Goal: Communication & Community: Share content

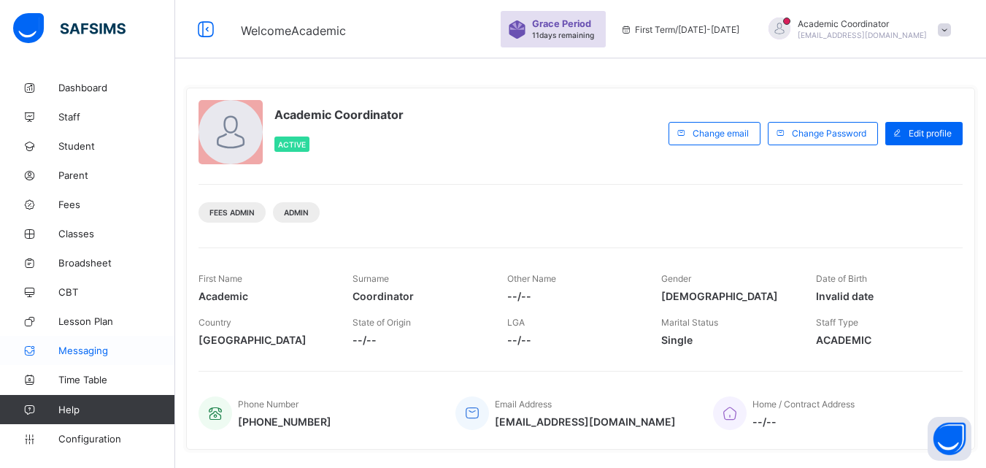
click at [80, 355] on span "Messaging" at bounding box center [116, 351] width 117 height 12
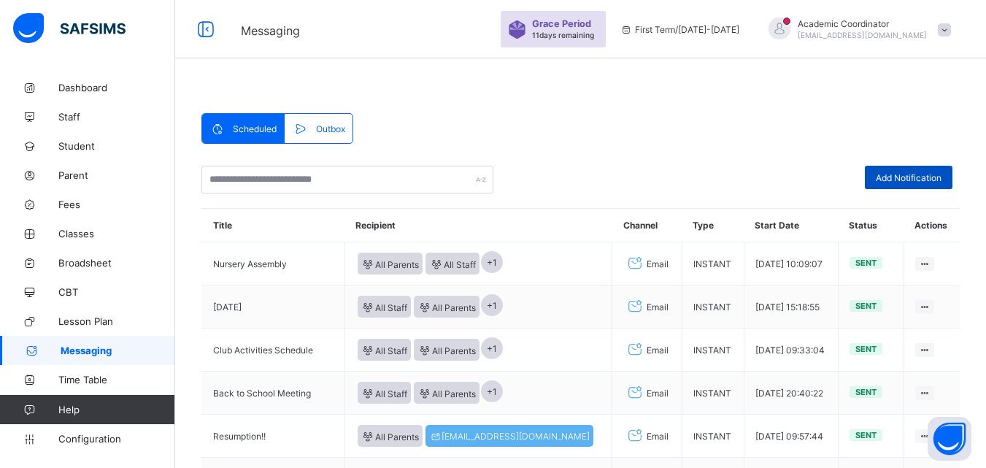
click at [917, 181] on span "Add Notification" at bounding box center [909, 177] width 66 height 11
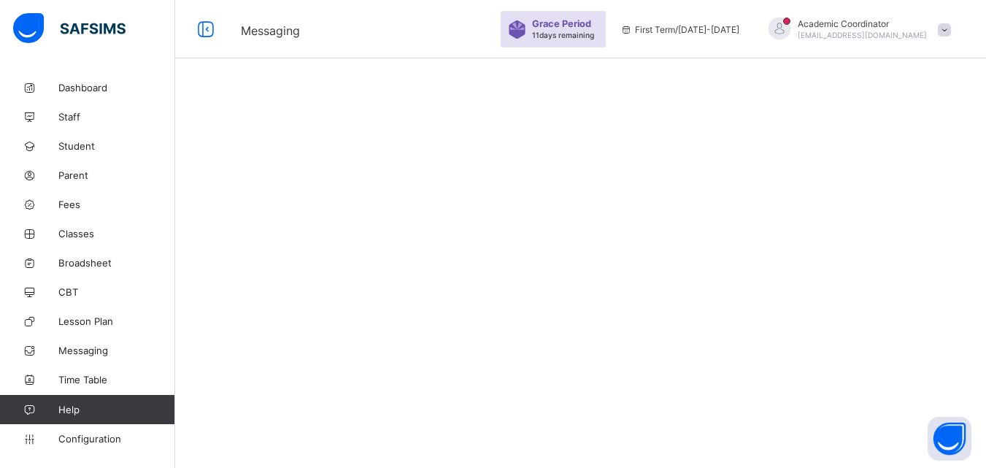
select select "*"
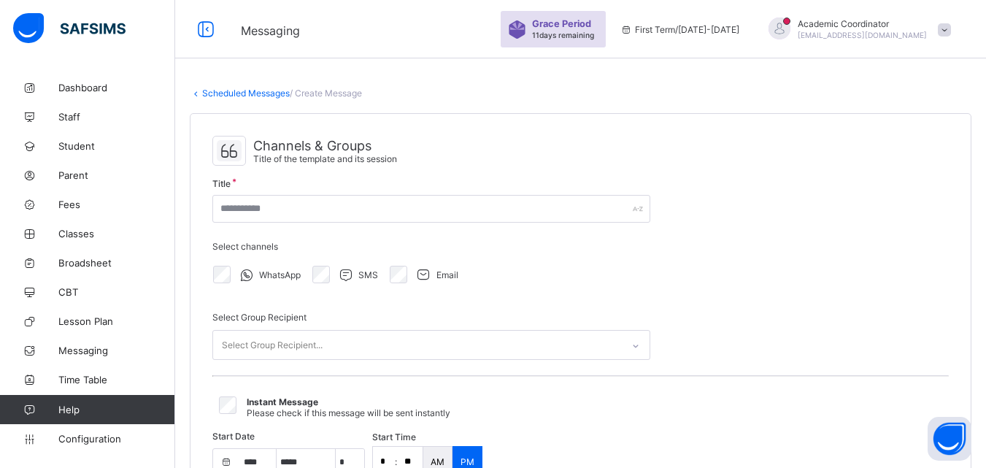
select select "****"
select select "*"
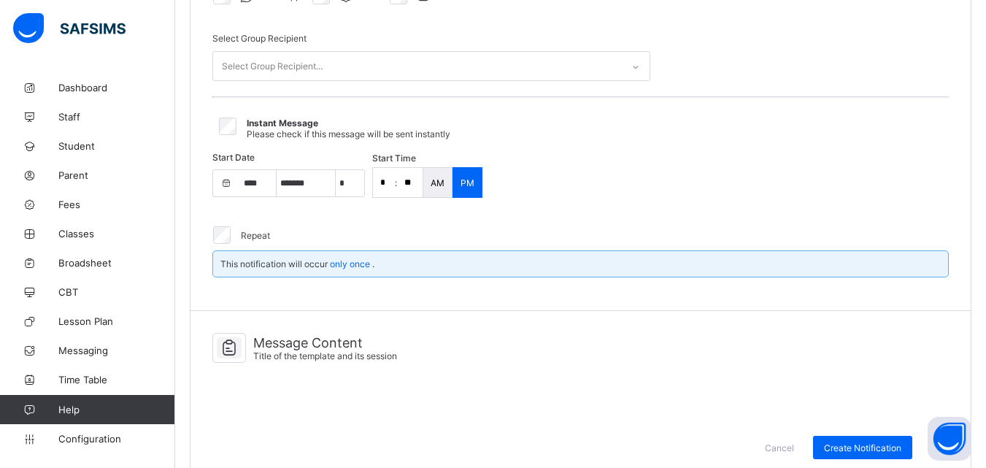
scroll to position [299, 0]
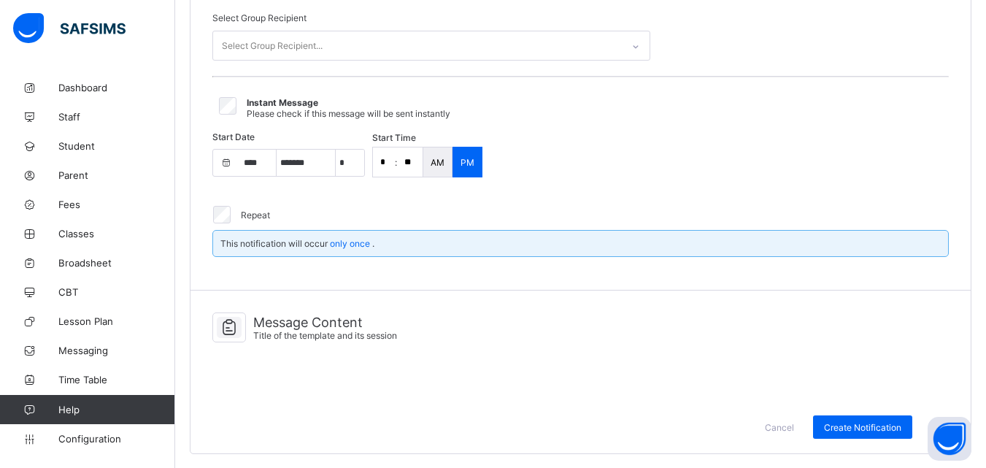
click at [321, 347] on div "Message Content Title of the template and its session" at bounding box center [580, 331] width 737 height 52
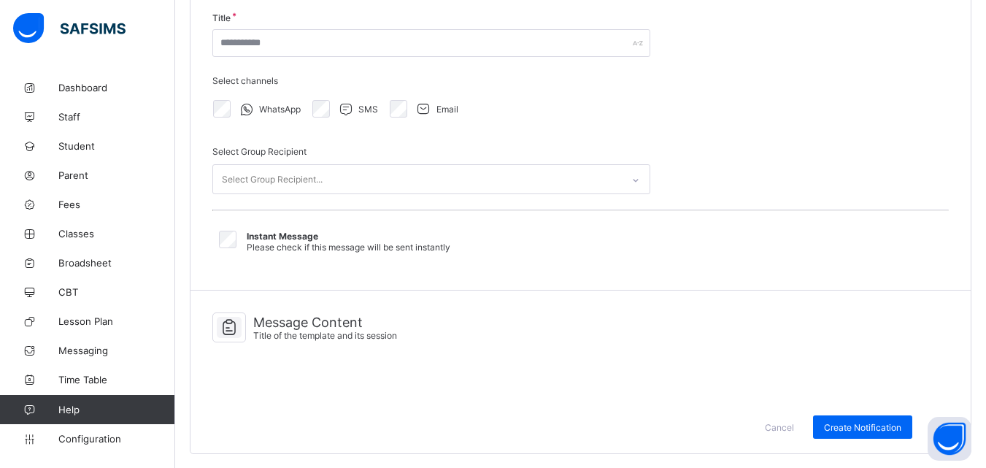
click at [293, 334] on span "Title of the template and its session" at bounding box center [325, 335] width 144 height 11
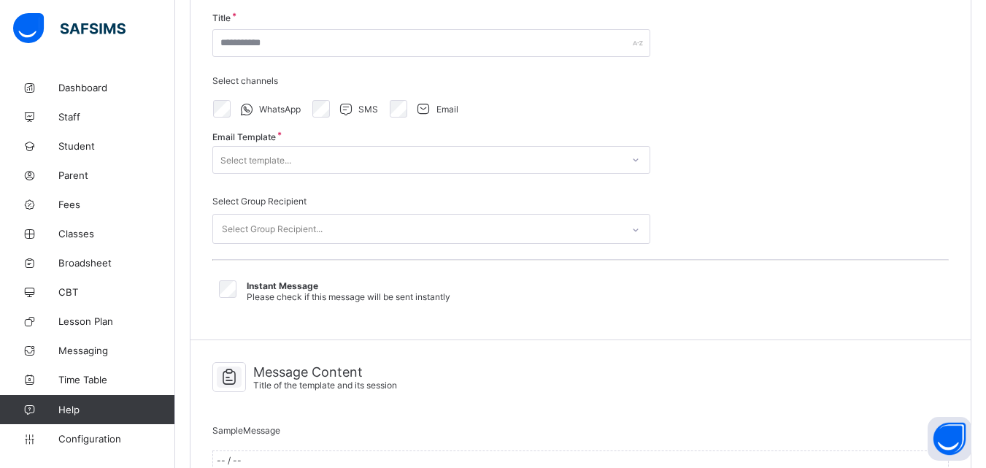
scroll to position [283, 0]
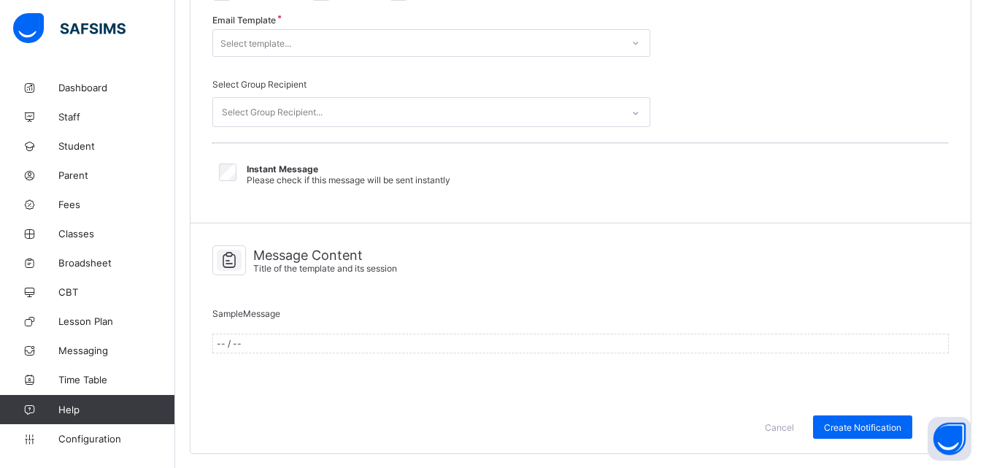
click at [354, 331] on div "Sample Message -- / --" at bounding box center [580, 334] width 737 height 67
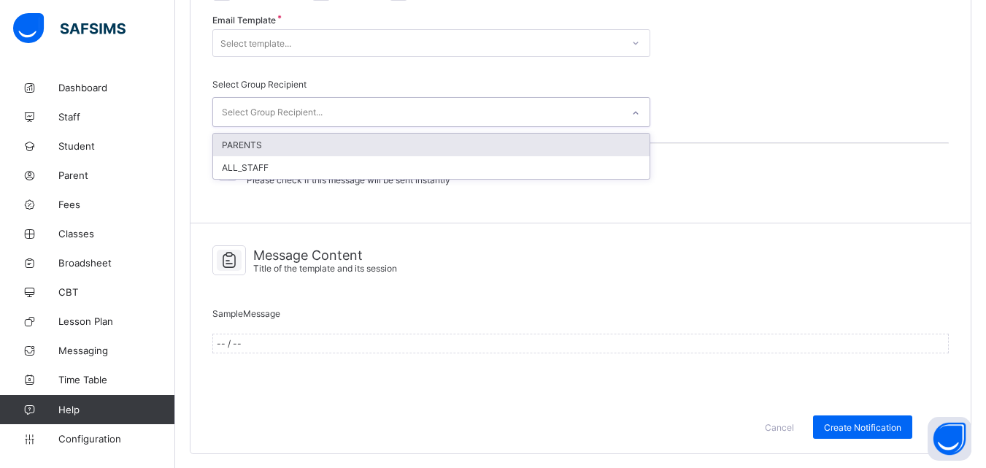
click at [637, 111] on icon at bounding box center [635, 113] width 9 height 15
click at [501, 144] on div "PARENTS" at bounding box center [431, 145] width 437 height 23
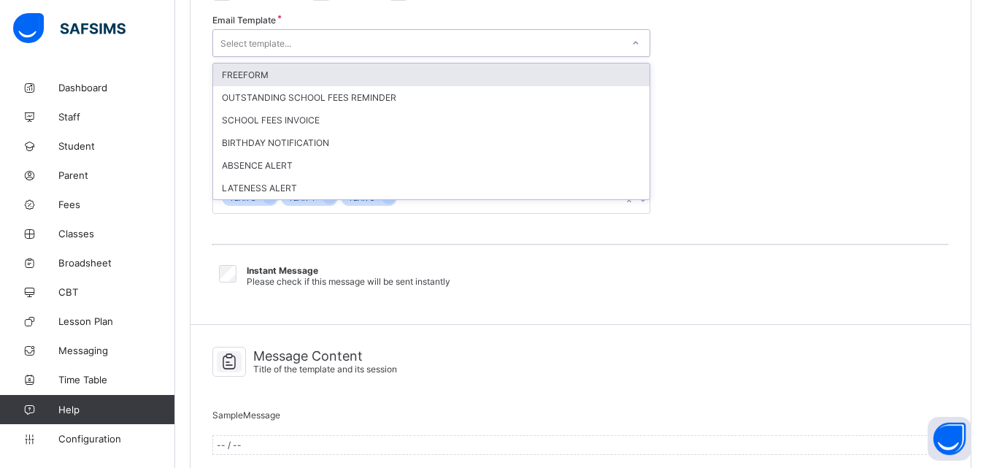
click at [632, 42] on icon at bounding box center [635, 43] width 9 height 15
click at [464, 72] on div "FREEFORM" at bounding box center [431, 75] width 437 height 23
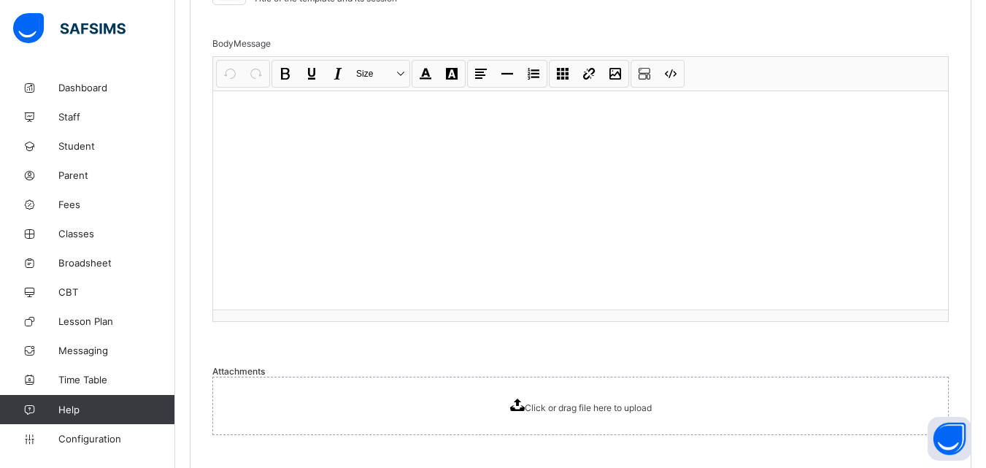
scroll to position [624, 0]
click at [395, 147] on div at bounding box center [580, 202] width 735 height 219
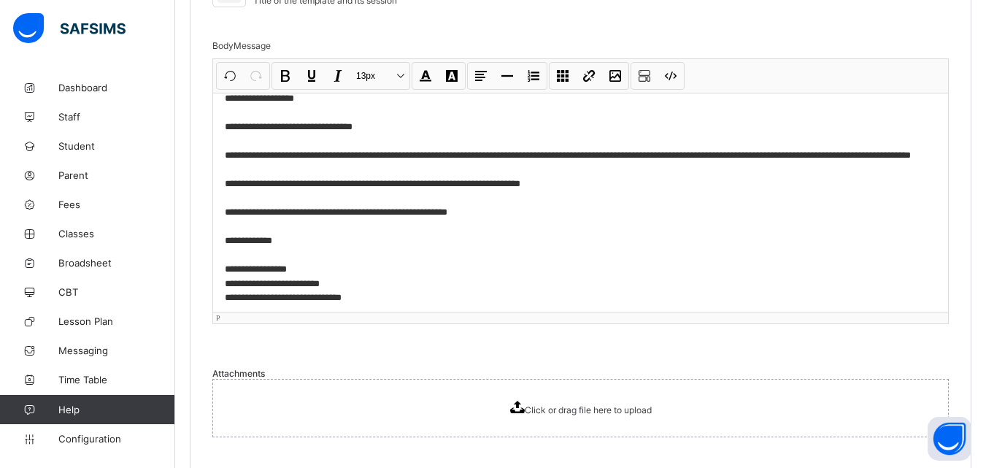
scroll to position [26, 0]
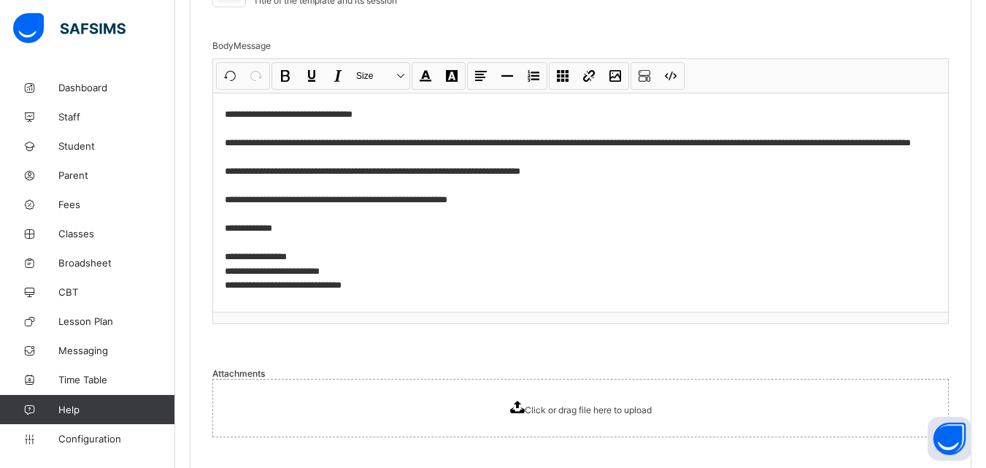
click at [356, 320] on div "**********" at bounding box center [580, 191] width 735 height 264
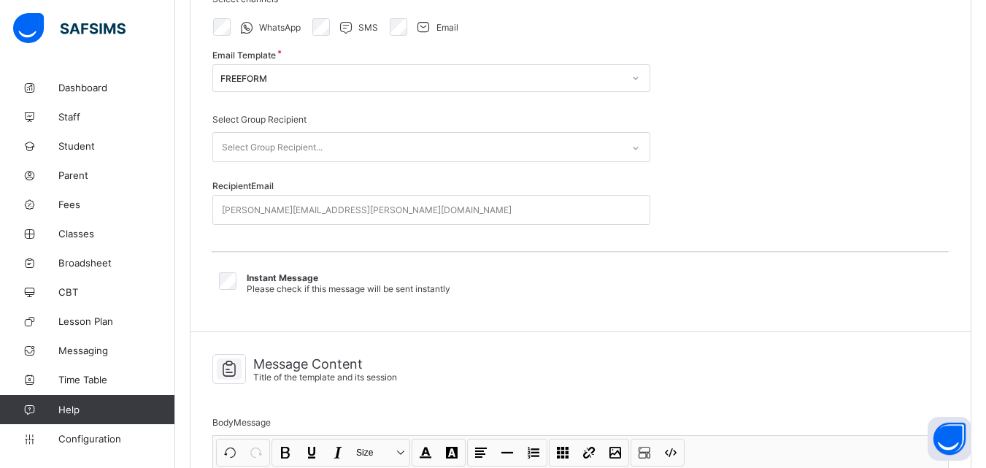
scroll to position [250, 0]
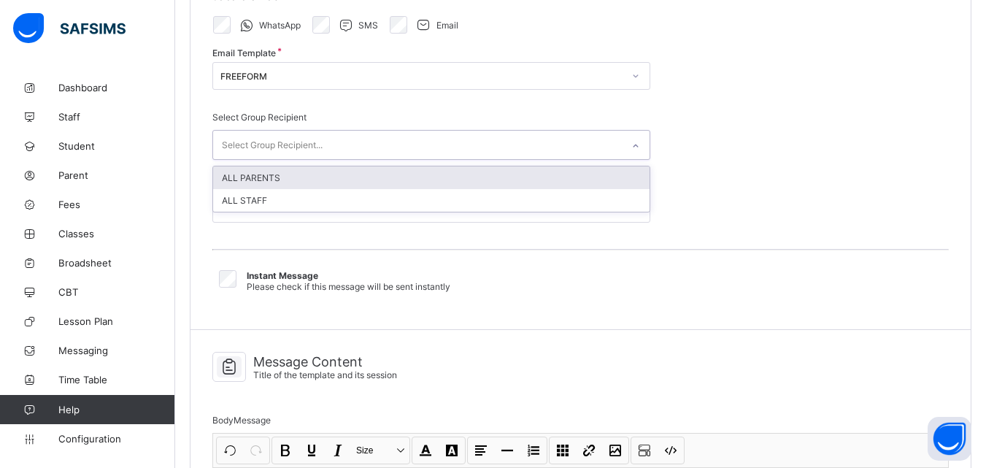
click at [512, 145] on div "Select Group Recipient..." at bounding box center [417, 145] width 409 height 28
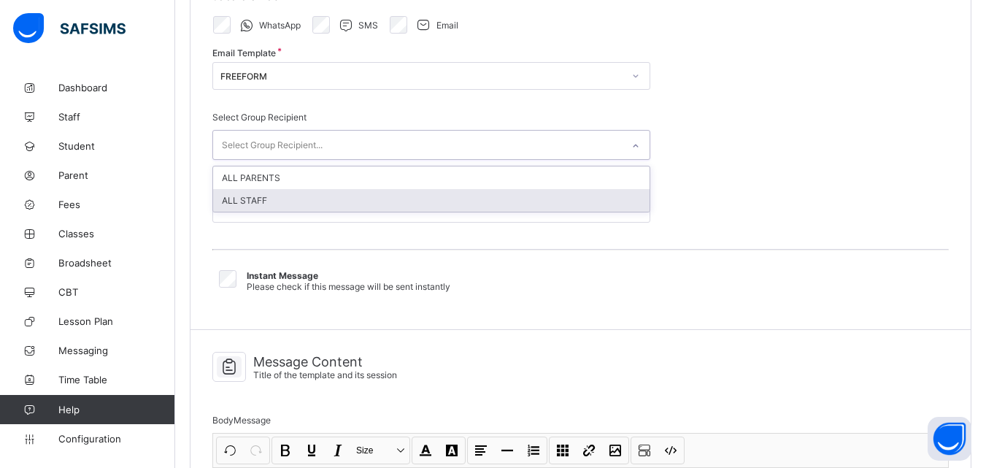
click at [440, 208] on div "ALL STAFF" at bounding box center [431, 200] width 437 height 23
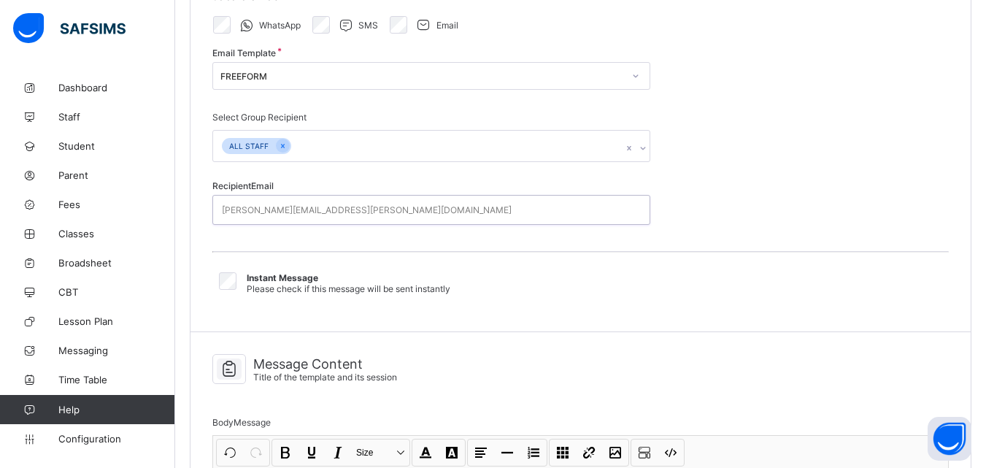
click at [378, 209] on div "[PERSON_NAME][EMAIL_ADDRESS][PERSON_NAME][DOMAIN_NAME]" at bounding box center [417, 210] width 409 height 28
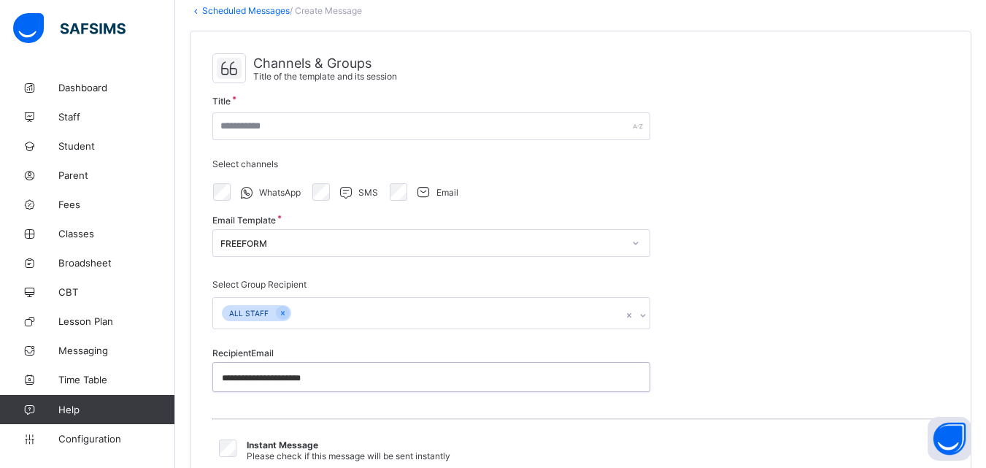
scroll to position [34, 0]
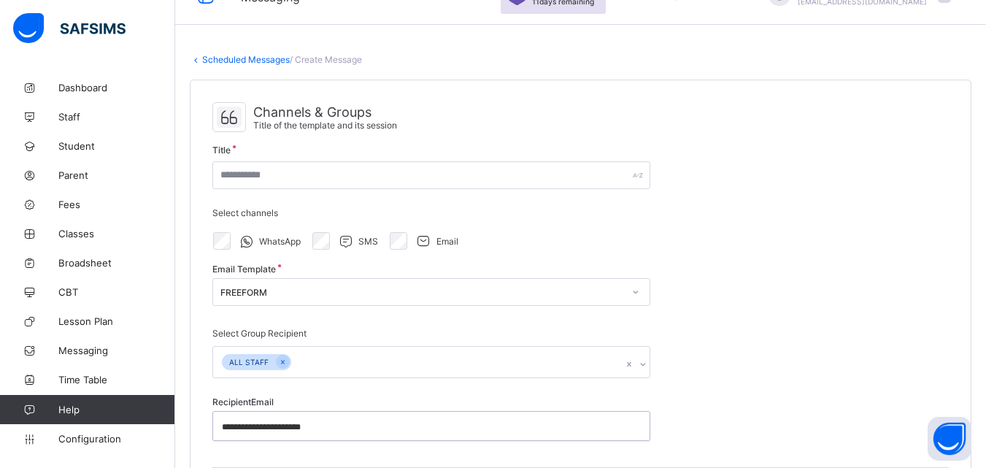
type input "**********"
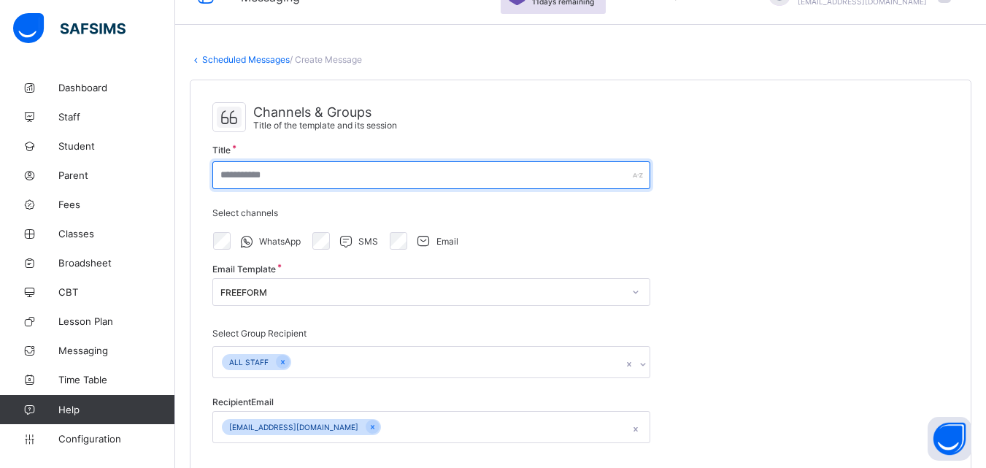
click at [539, 172] on input "text" at bounding box center [431, 175] width 438 height 28
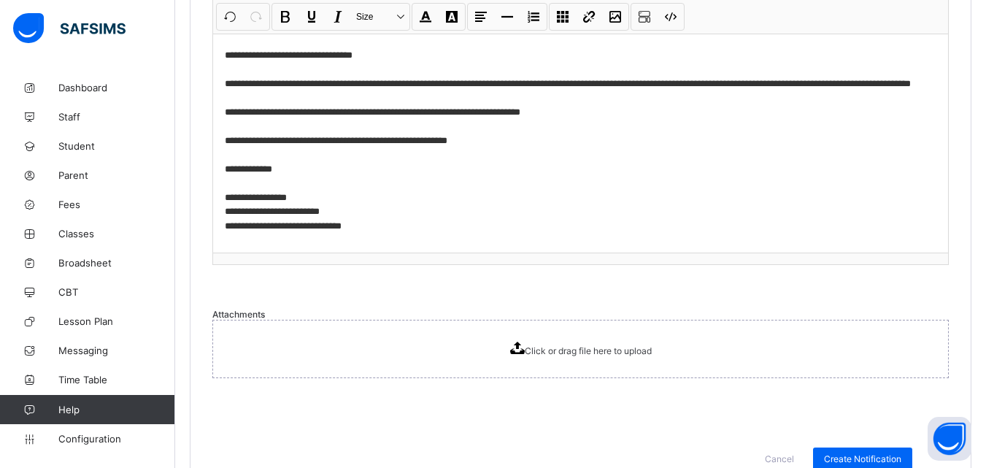
scroll to position [721, 0]
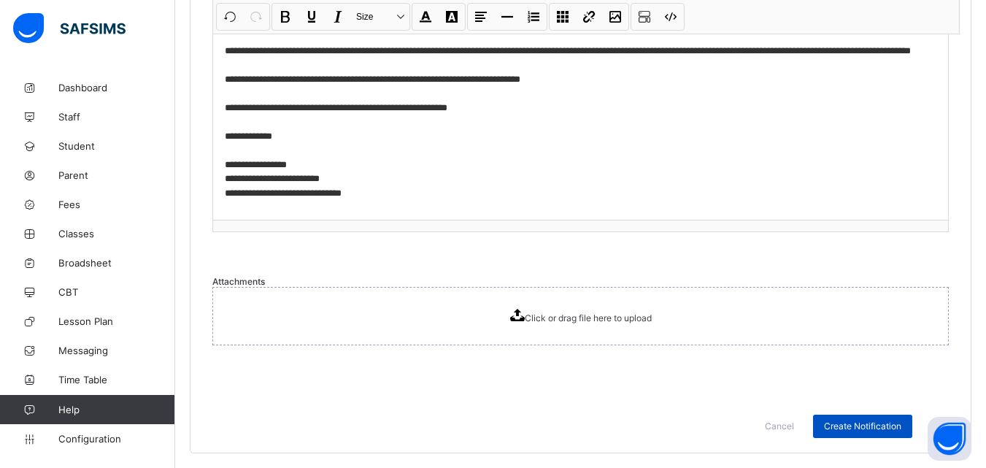
type input "**********"
click at [875, 423] on span "Create Notification" at bounding box center [862, 425] width 77 height 11
click at [867, 425] on span "Create Notification" at bounding box center [862, 425] width 77 height 11
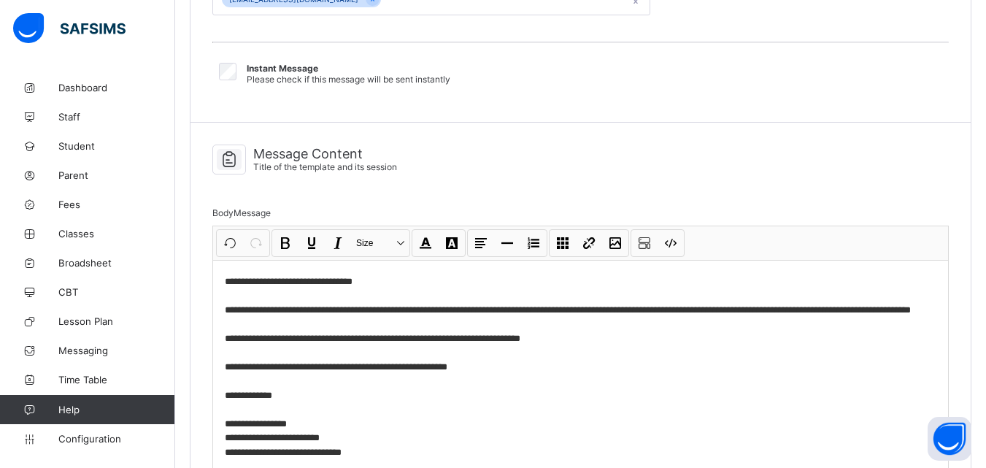
scroll to position [332, 0]
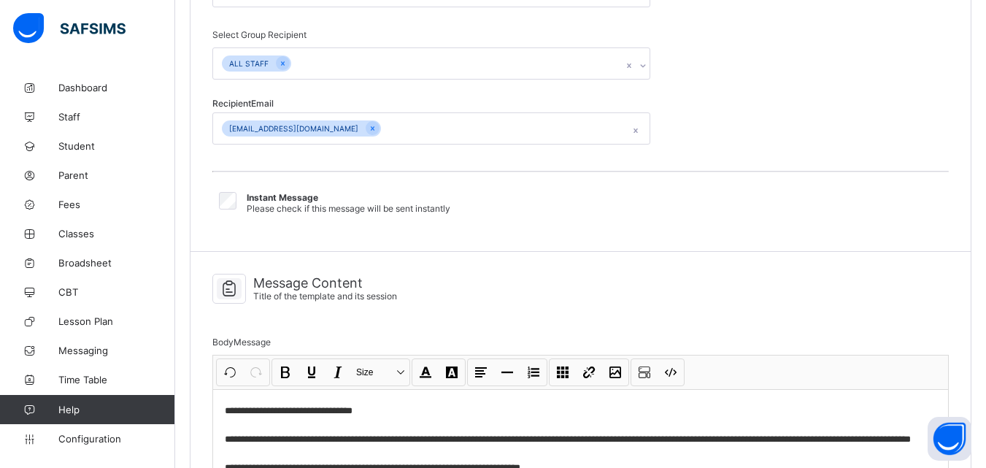
click at [637, 61] on div at bounding box center [643, 65] width 14 height 23
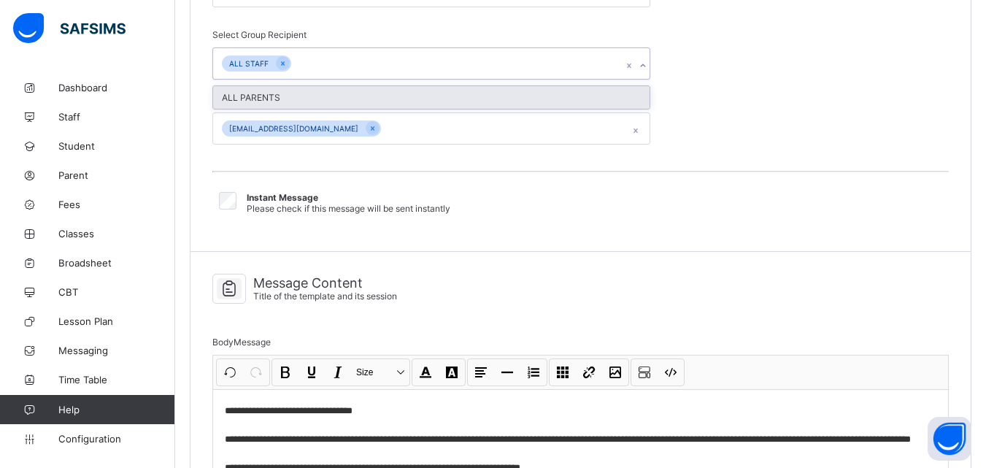
click at [377, 105] on div "ALL PARENTS" at bounding box center [431, 97] width 437 height 23
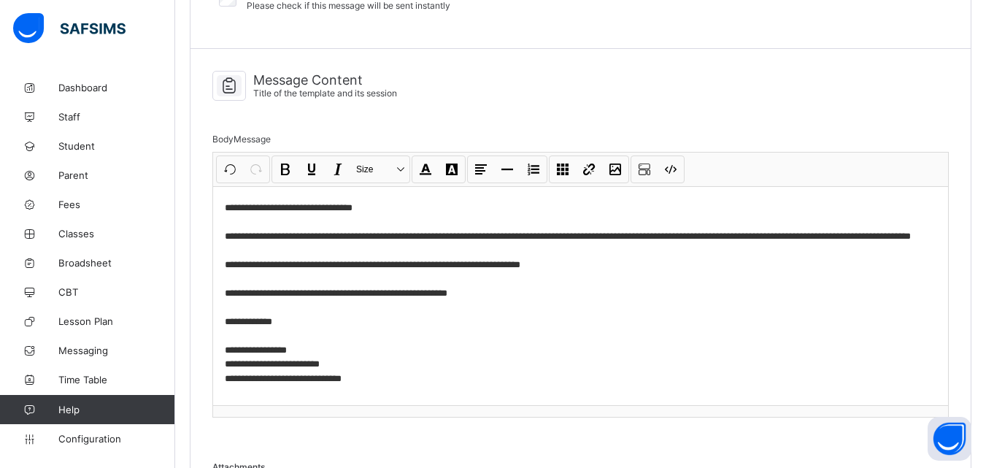
scroll to position [820, 0]
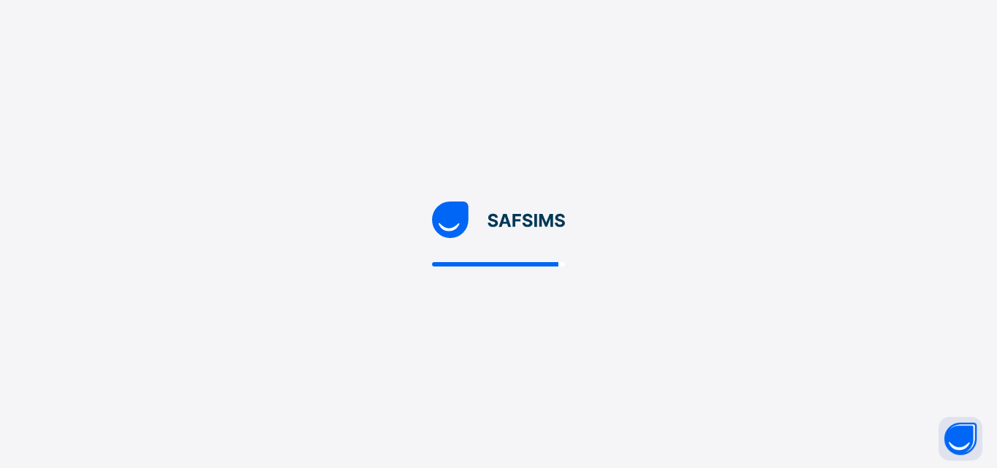
select select "*"
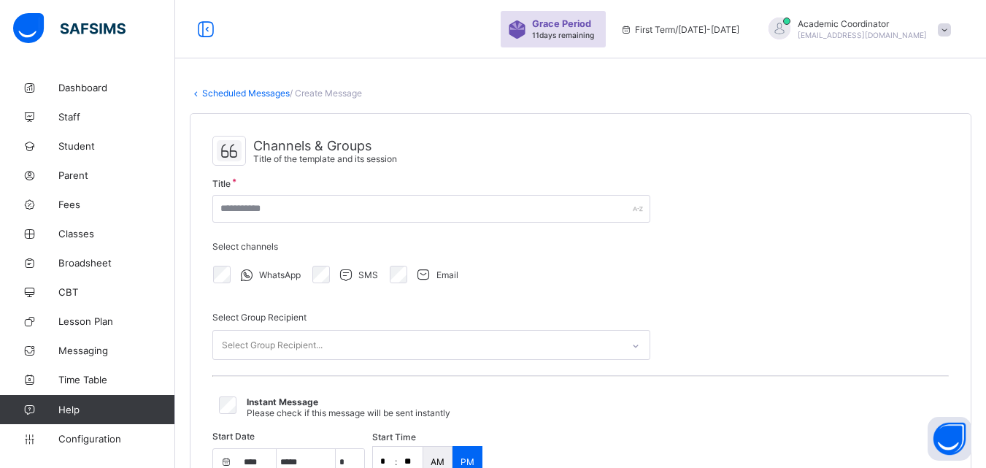
select select "****"
select select "*"
